Goal: Obtain resource: Download file/media

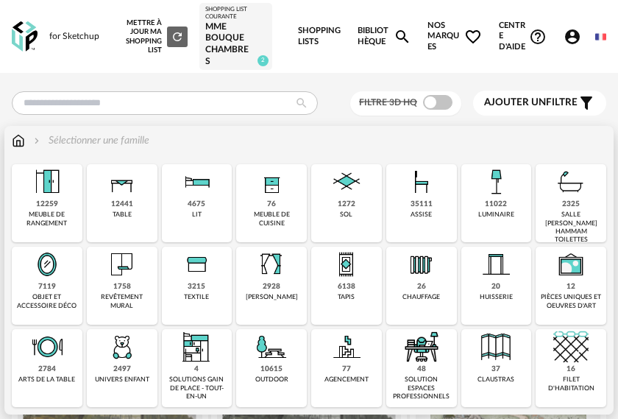
click at [46, 291] on div "7119" at bounding box center [47, 287] width 18 height 10
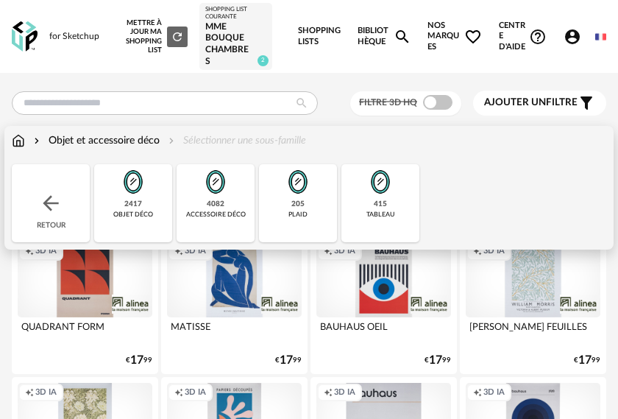
click at [20, 145] on img at bounding box center [18, 140] width 13 height 15
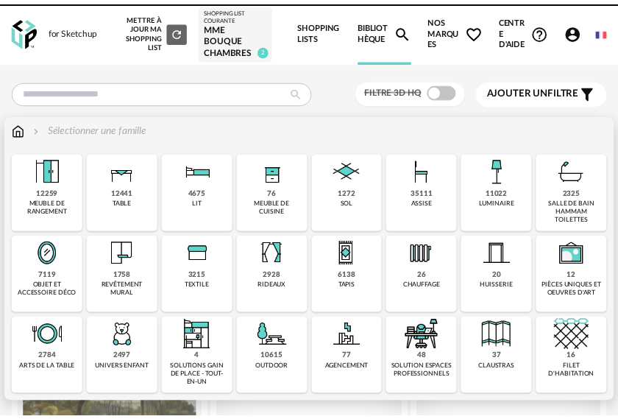
scroll to position [91, 0]
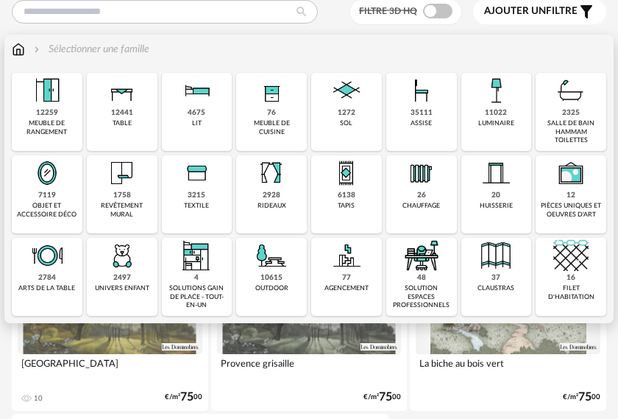
click at [335, 195] on div "6138 tapis" at bounding box center [346, 194] width 71 height 78
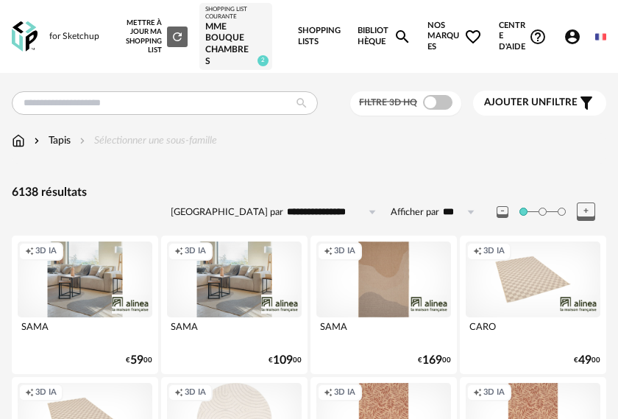
click at [354, 35] on div "Nouvelle shopping list Mettre à jour ma Shopping List Refresh icon Shopping Lis…" at bounding box center [358, 36] width 495 height 73
click at [374, 33] on link "Bibliothèque Magnify icon" at bounding box center [385, 36] width 54 height 73
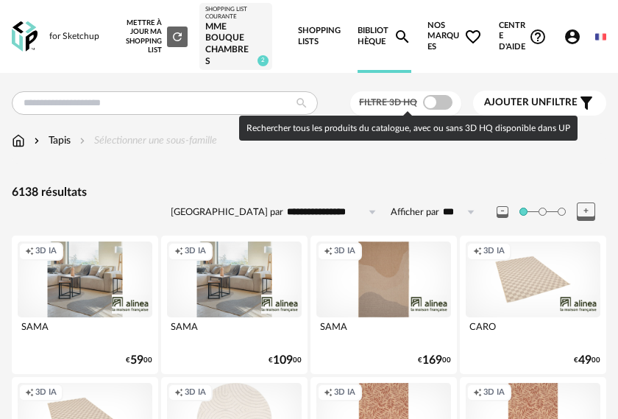
click at [440, 99] on span at bounding box center [437, 102] width 29 height 15
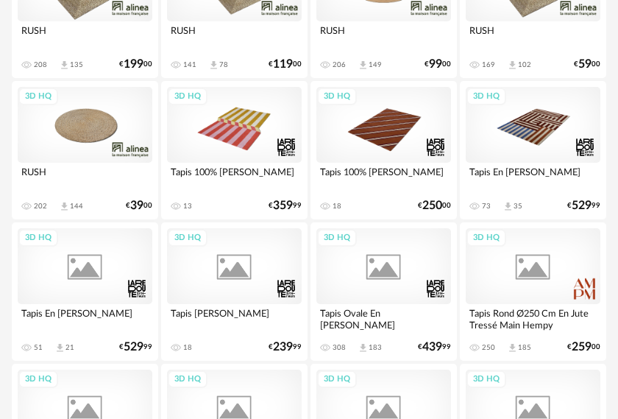
scroll to position [589, 0]
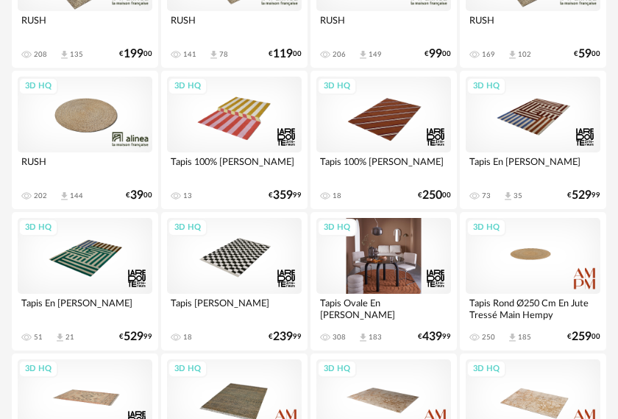
click at [403, 273] on div "3D HQ" at bounding box center [383, 256] width 135 height 76
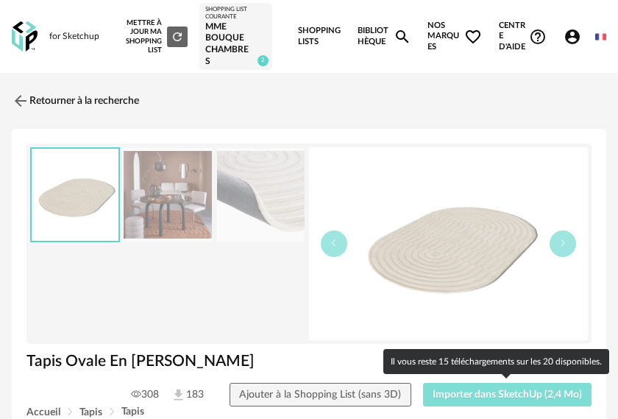
click at [547, 397] on span "Importer dans SketchUp (2,4 Mo)" at bounding box center [507, 394] width 149 height 10
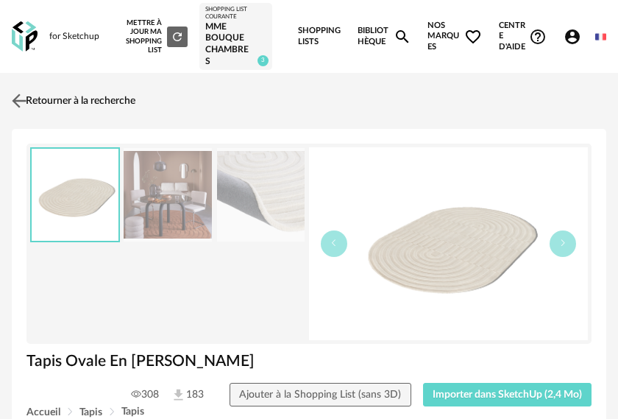
click at [15, 96] on img at bounding box center [19, 101] width 21 height 21
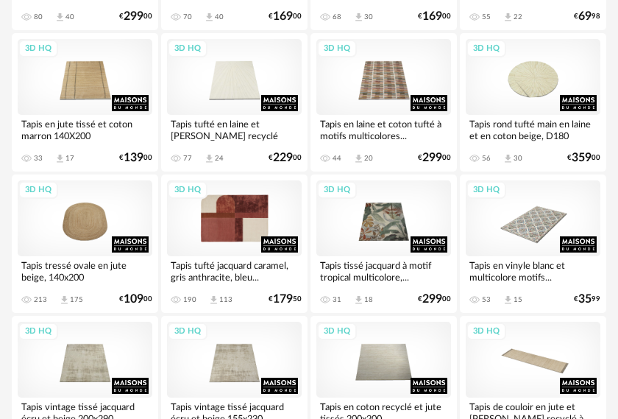
scroll to position [3165, 0]
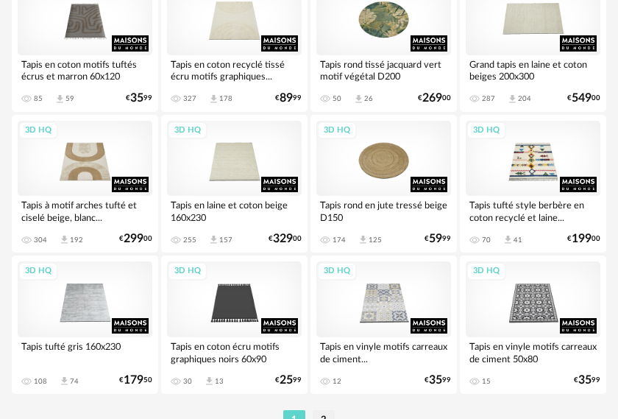
scroll to position [3440, 0]
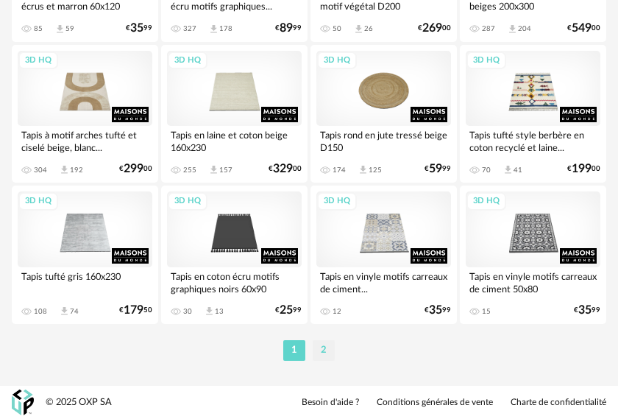
click at [321, 350] on li "2" at bounding box center [324, 350] width 22 height 21
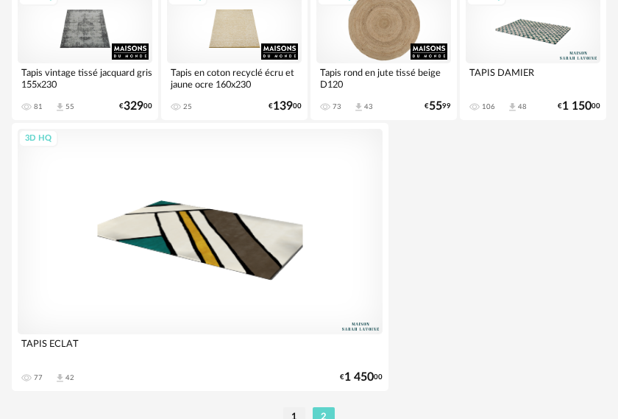
scroll to position [736, 0]
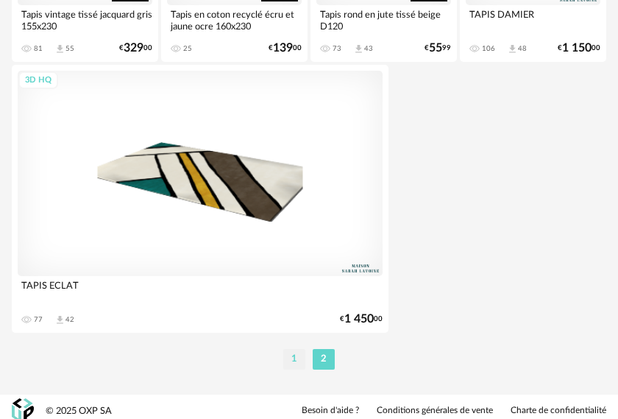
click at [291, 360] on li "1" at bounding box center [294, 359] width 22 height 21
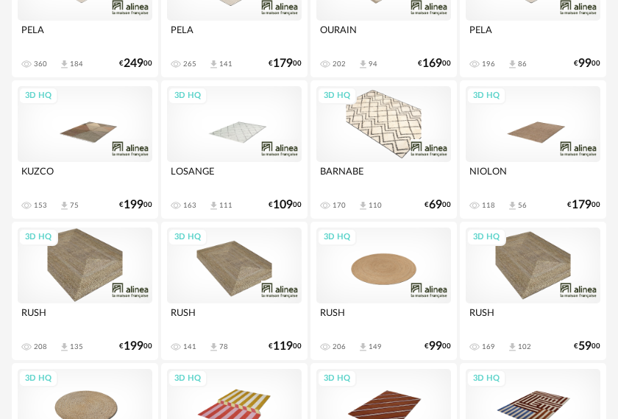
scroll to position [294, 0]
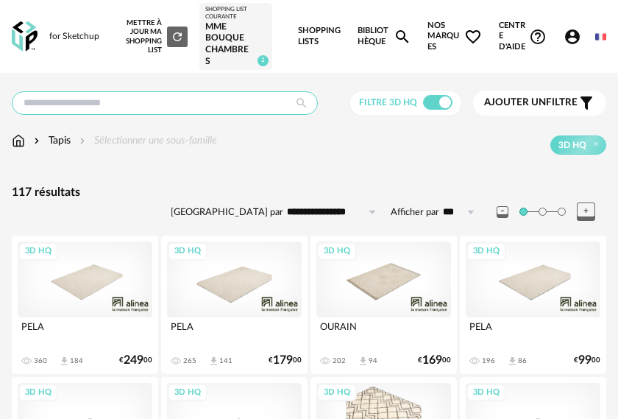
click at [155, 105] on input "text" at bounding box center [165, 103] width 306 height 24
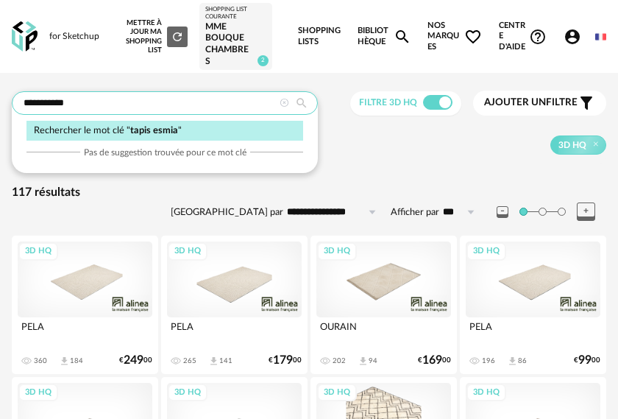
type input "**********"
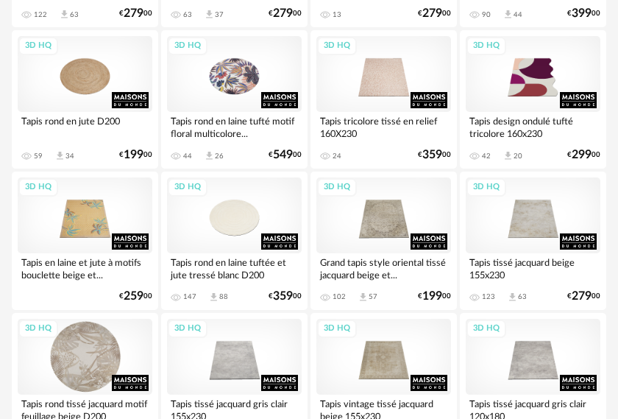
scroll to position [1619, 0]
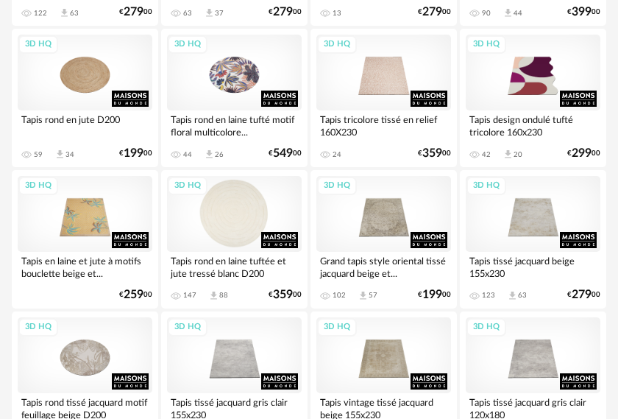
click at [235, 224] on div "3D HQ" at bounding box center [234, 214] width 135 height 76
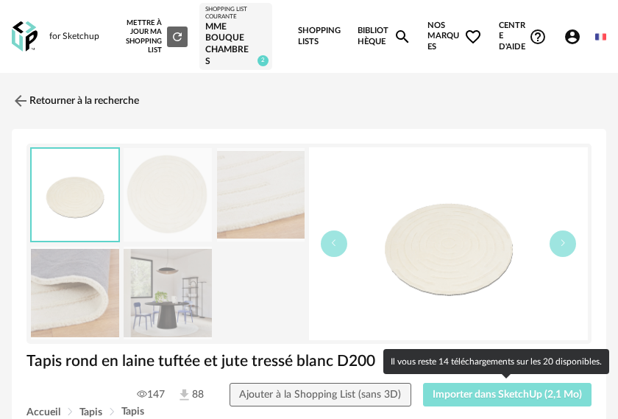
click at [528, 397] on span "Importer dans SketchUp (2,1 Mo)" at bounding box center [507, 394] width 149 height 10
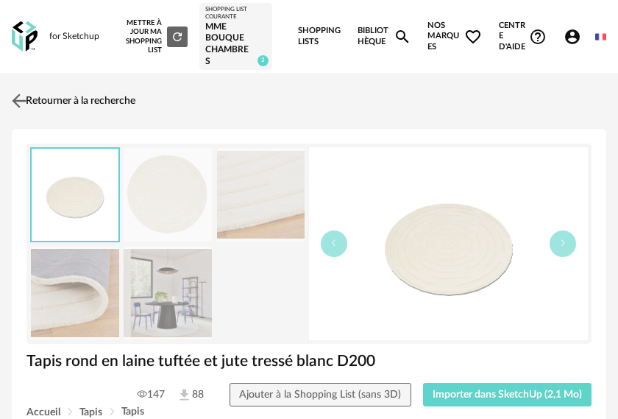
click at [73, 93] on link "Retourner à la recherche" at bounding box center [71, 101] width 127 height 32
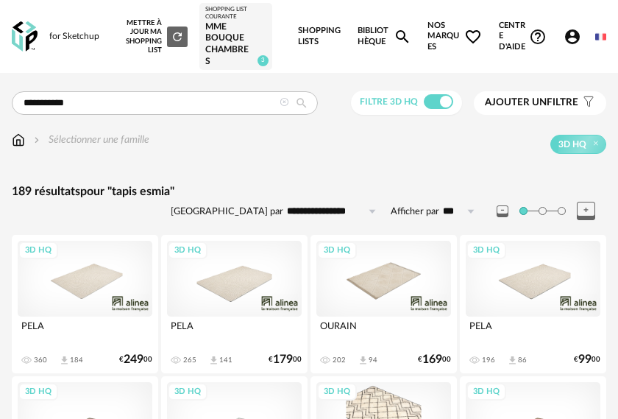
click at [539, 288] on div "3D HQ" at bounding box center [533, 279] width 135 height 76
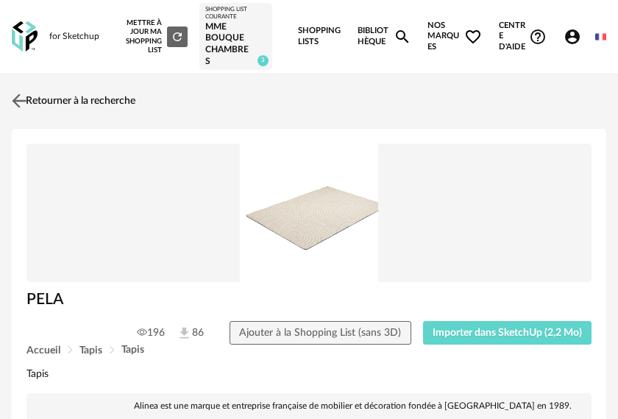
click at [24, 99] on img at bounding box center [19, 101] width 21 height 21
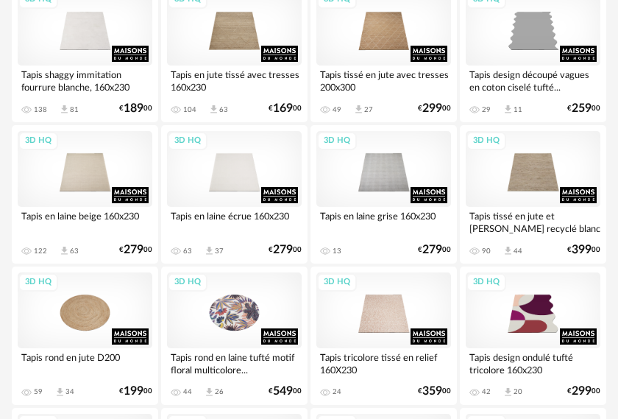
scroll to position [1384, 0]
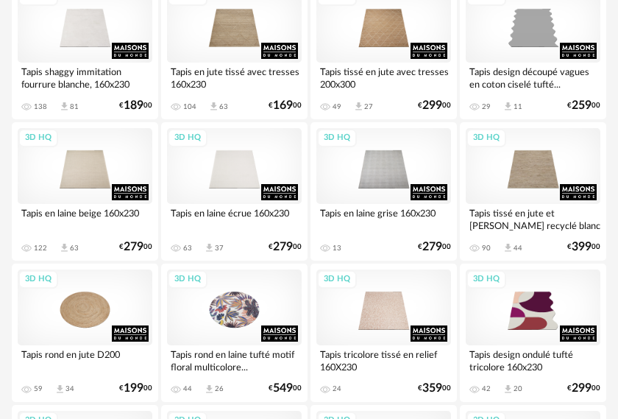
click at [97, 218] on div "Tapis en laine beige 160x230" at bounding box center [85, 218] width 135 height 29
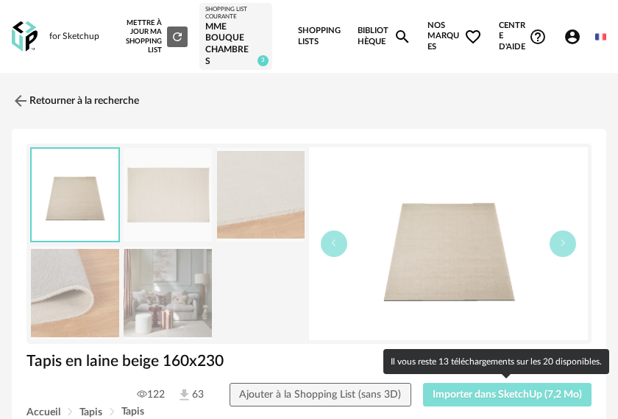
click at [473, 391] on span "Importer dans SketchUp (7,2 Mo)" at bounding box center [507, 394] width 149 height 10
